Goal: Check status: Check status

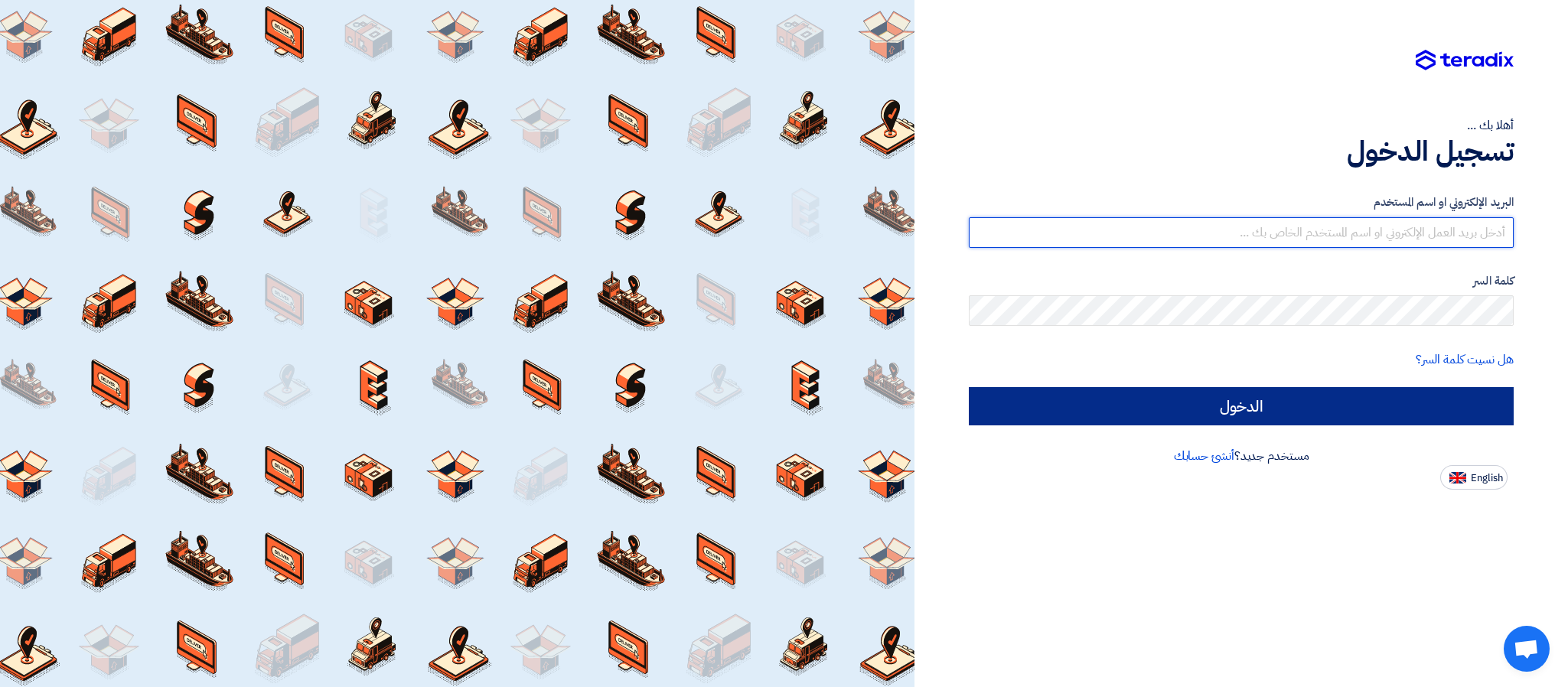
type input "m.samaan@sharkeyasugar.com"
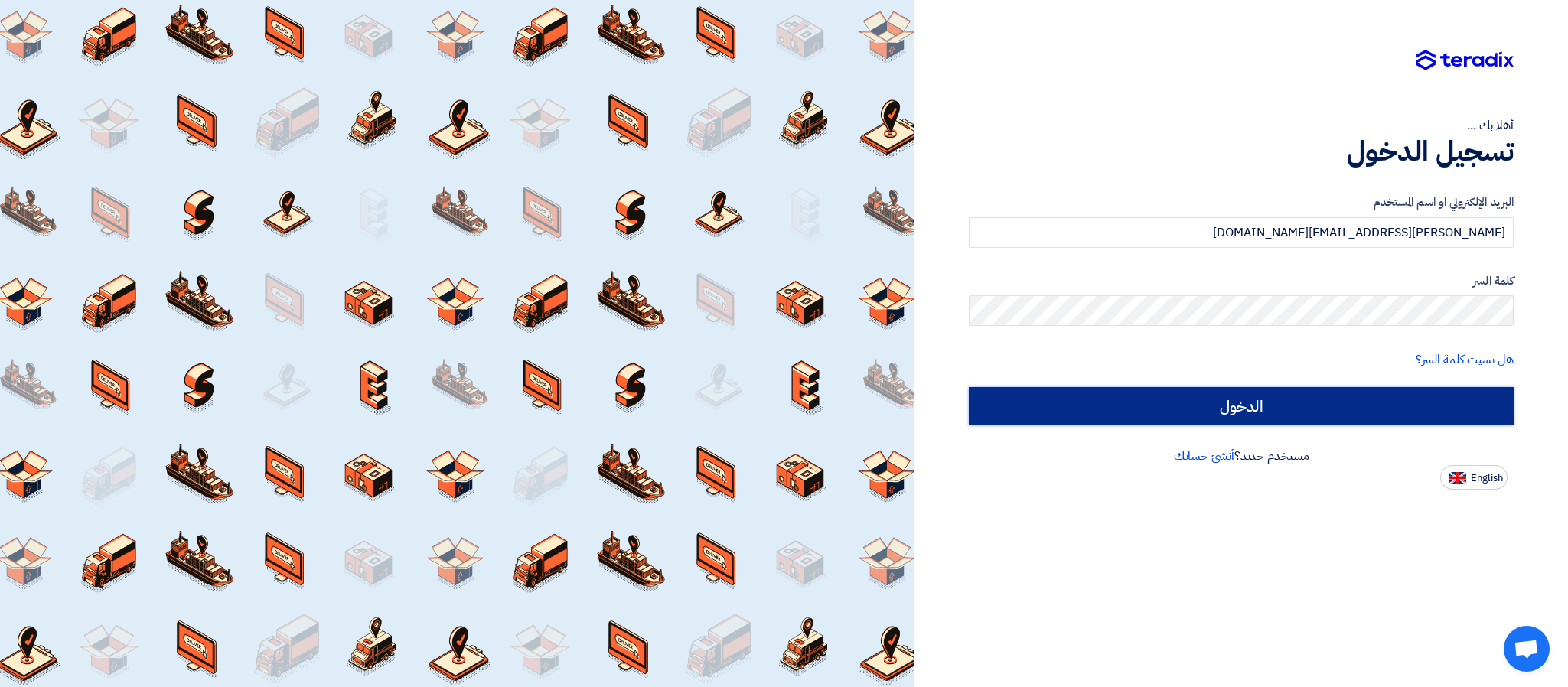
click at [1271, 395] on input "الدخول" at bounding box center [1241, 406] width 545 height 39
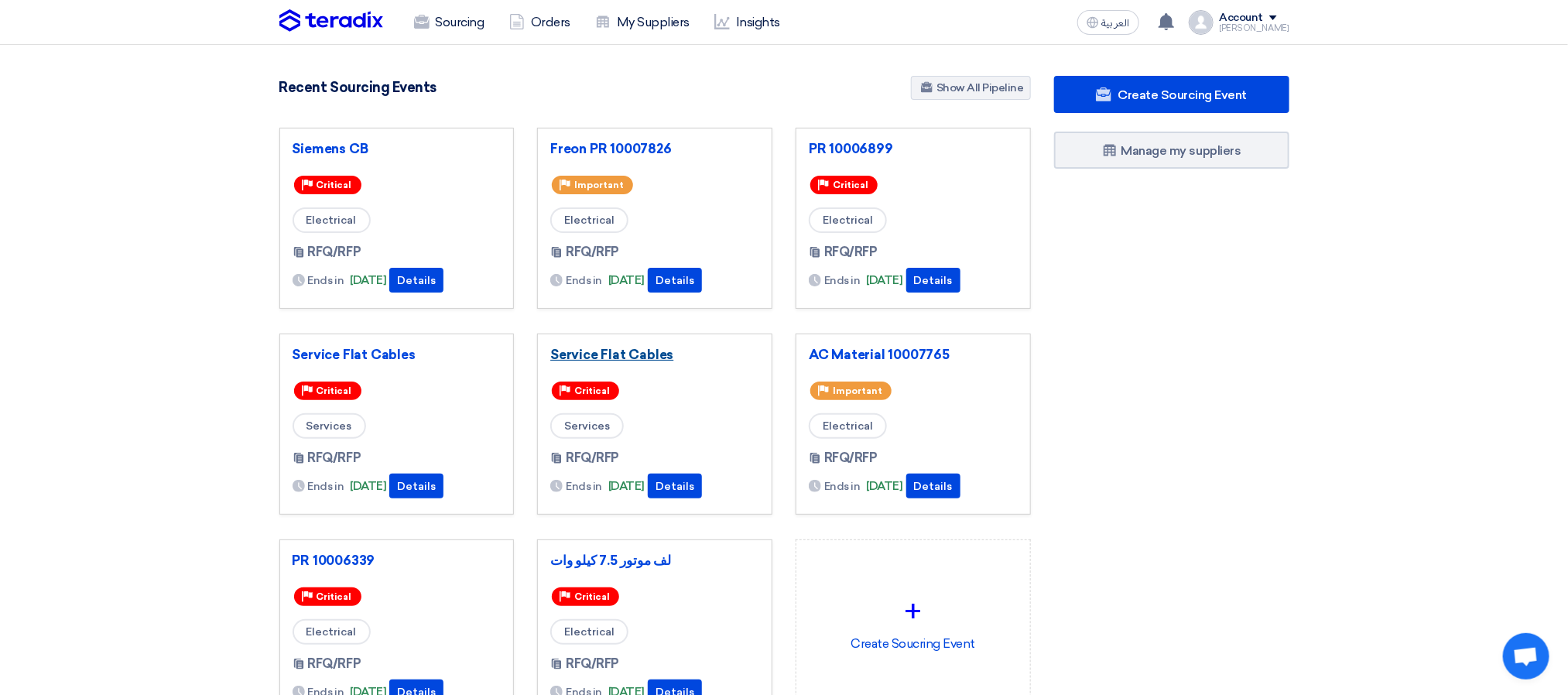
drag, startPoint x: 626, startPoint y: 346, endPoint x: 584, endPoint y: 355, distance: 43.0
click at [584, 355] on link "Service Flat Cables" at bounding box center [655, 354] width 209 height 15
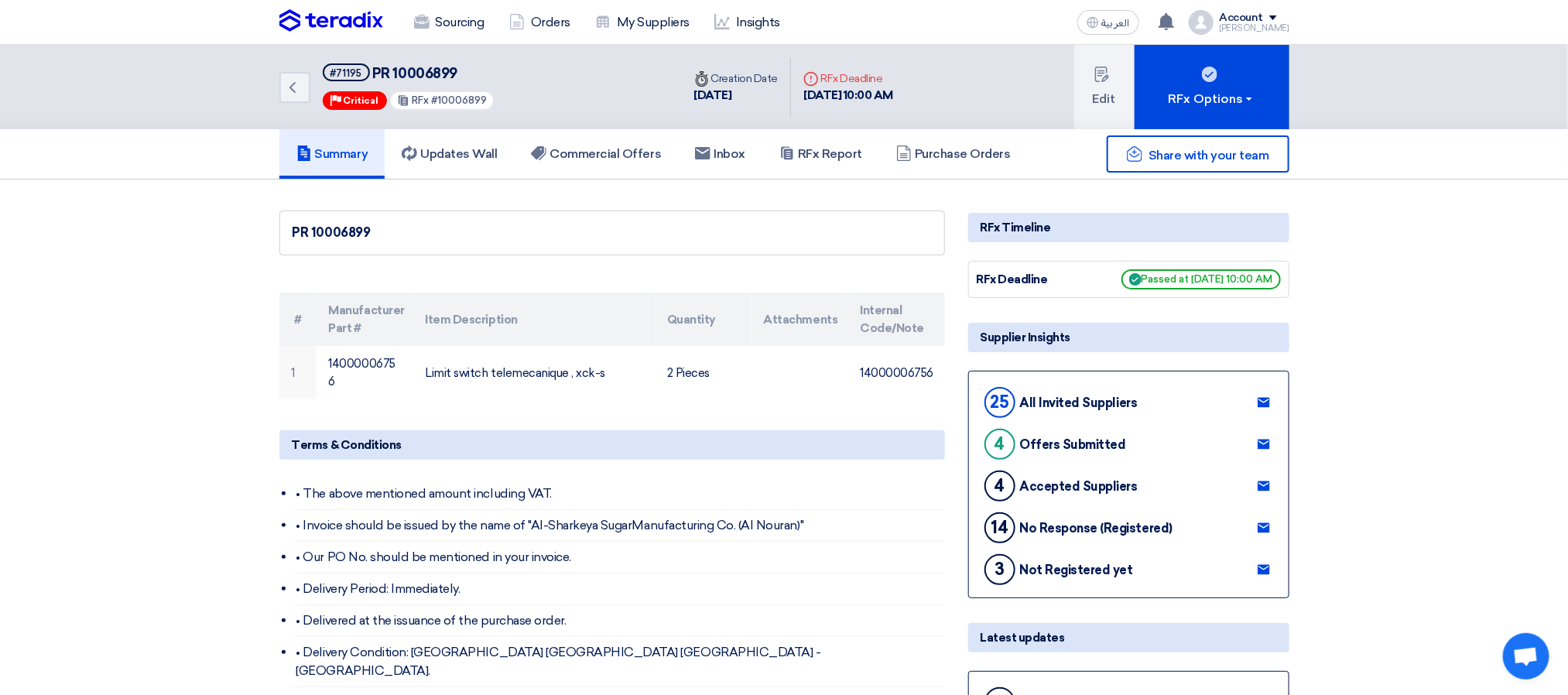
click at [574, 221] on div "PR 10006899" at bounding box center [612, 233] width 666 height 45
click at [465, 154] on h5 "Updates Wall 1" at bounding box center [449, 154] width 95 height 15
